Goal: Task Accomplishment & Management: Complete application form

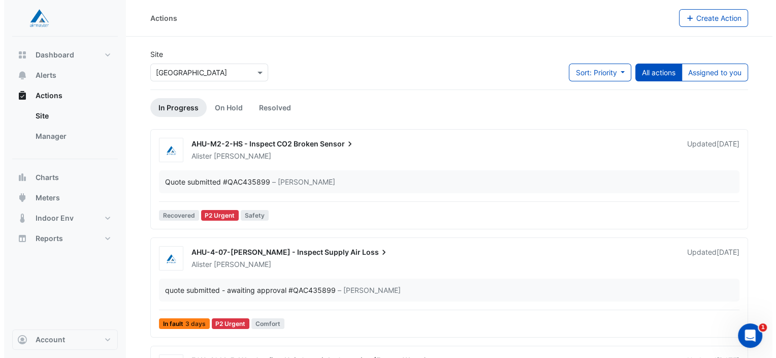
scroll to position [150, 0]
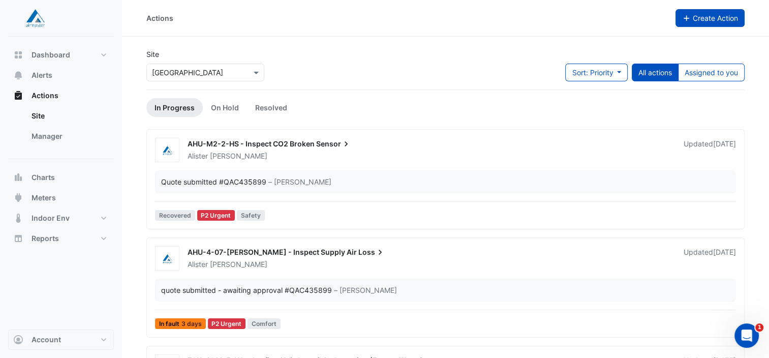
click at [716, 14] on span "Create Action" at bounding box center [714, 18] width 45 height 9
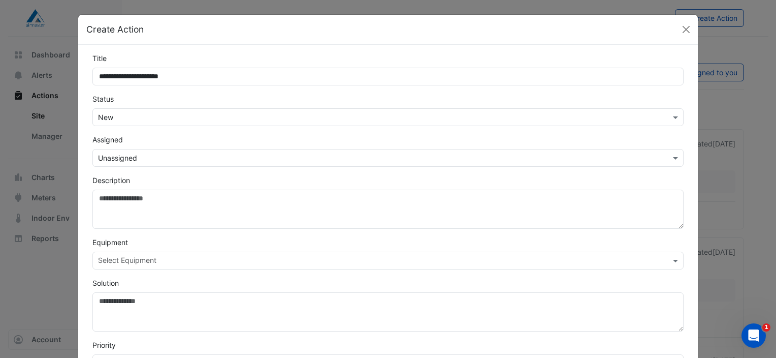
type input "**********"
click at [169, 153] on input "text" at bounding box center [378, 158] width 560 height 11
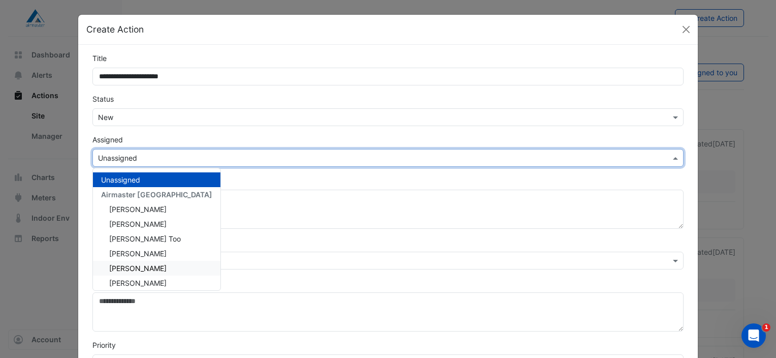
click at [132, 266] on span "[PERSON_NAME]" at bounding box center [137, 268] width 57 height 9
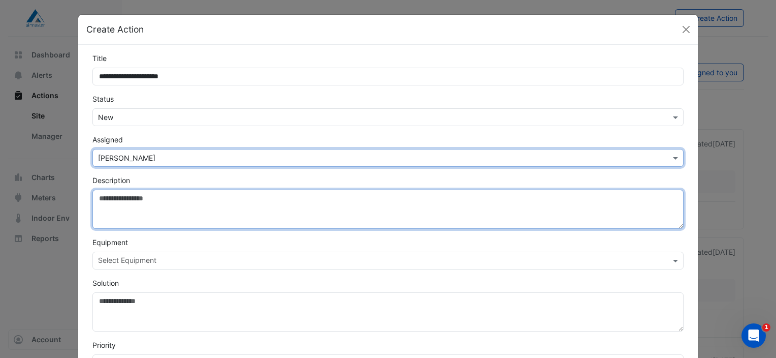
click at [138, 197] on textarea "Description" at bounding box center [387, 208] width 591 height 39
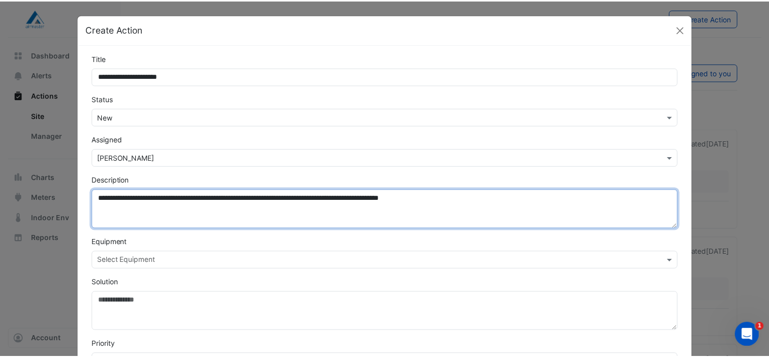
scroll to position [192, 0]
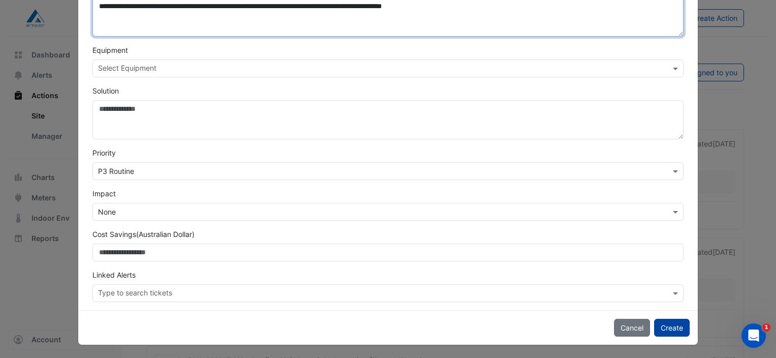
type textarea "**********"
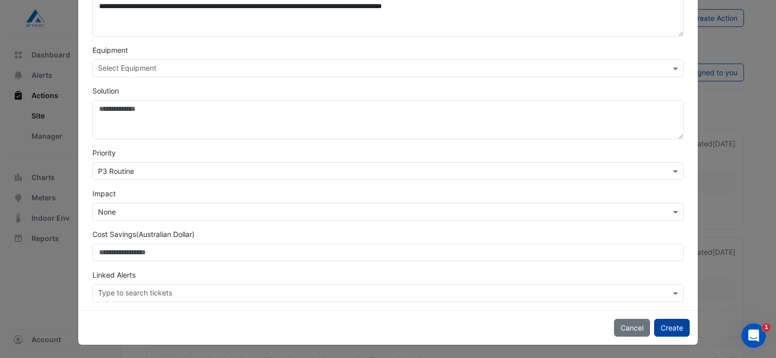
click at [669, 326] on button "Create" at bounding box center [672, 328] width 36 height 18
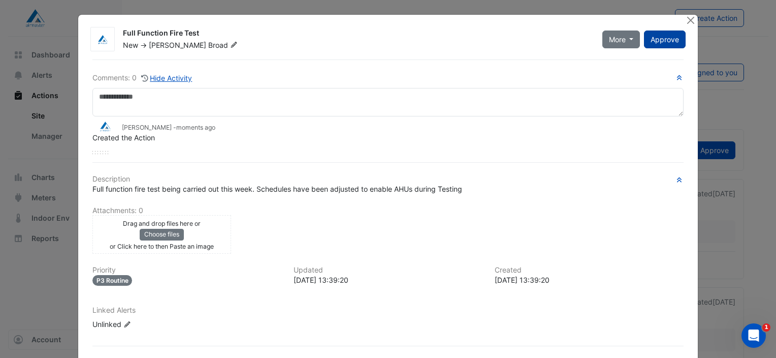
click at [661, 39] on span "Approve" at bounding box center [665, 39] width 28 height 9
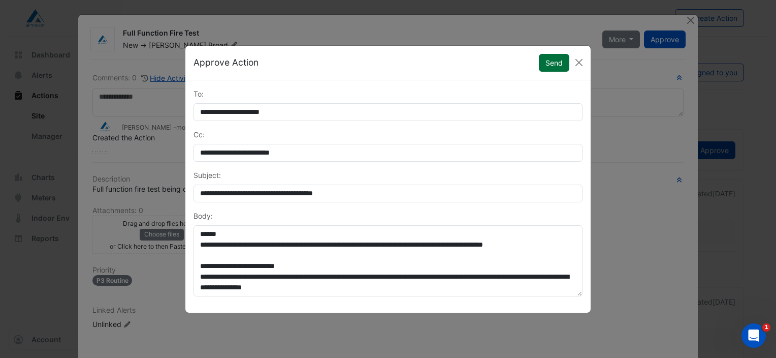
click at [553, 64] on button "Send" at bounding box center [554, 63] width 30 height 18
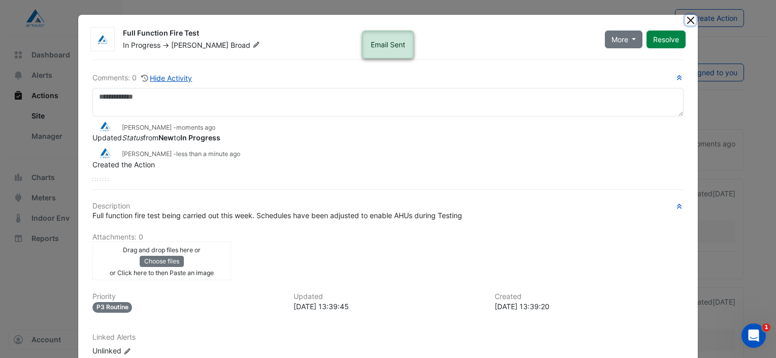
click at [688, 20] on button "Close" at bounding box center [690, 20] width 11 height 11
